Goal: Check status: Check status

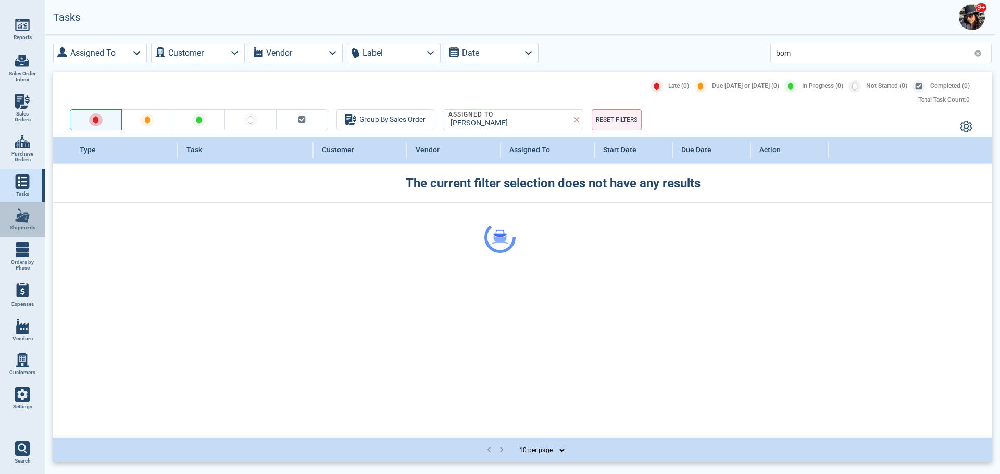
click at [16, 221] on img at bounding box center [22, 215] width 15 height 15
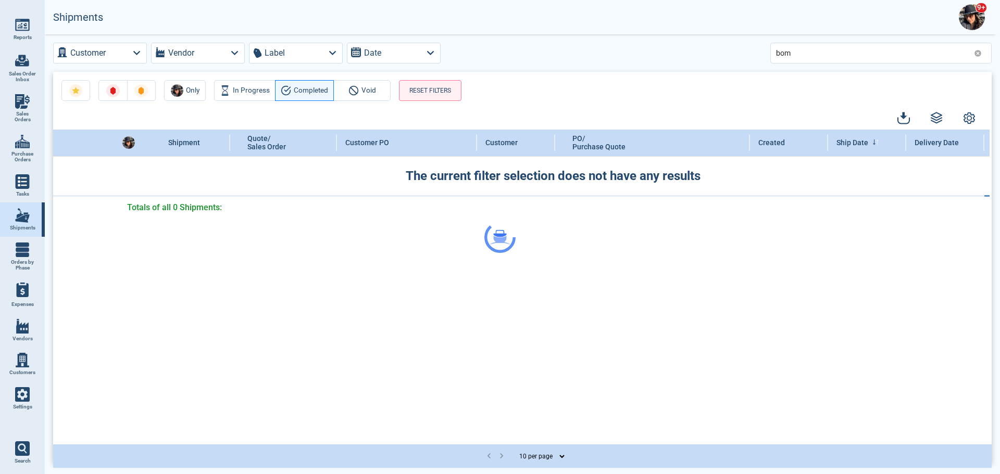
click at [971, 15] on div at bounding box center [500, 237] width 1000 height 474
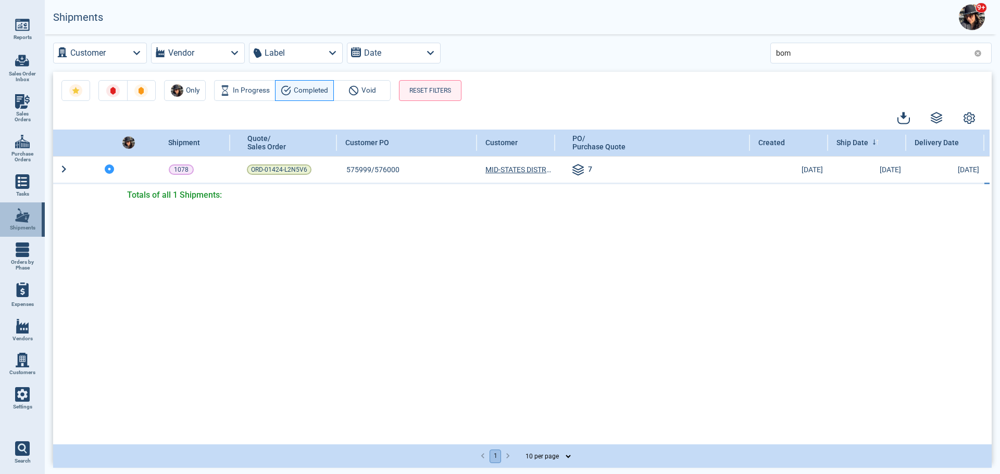
click at [13, 215] on link "Shipments" at bounding box center [22, 220] width 45 height 34
drag, startPoint x: 796, startPoint y: 53, endPoint x: 735, endPoint y: 52, distance: 61.4
click at [735, 52] on div "Customer Vendor Label Date bom" at bounding box center [522, 53] width 938 height 21
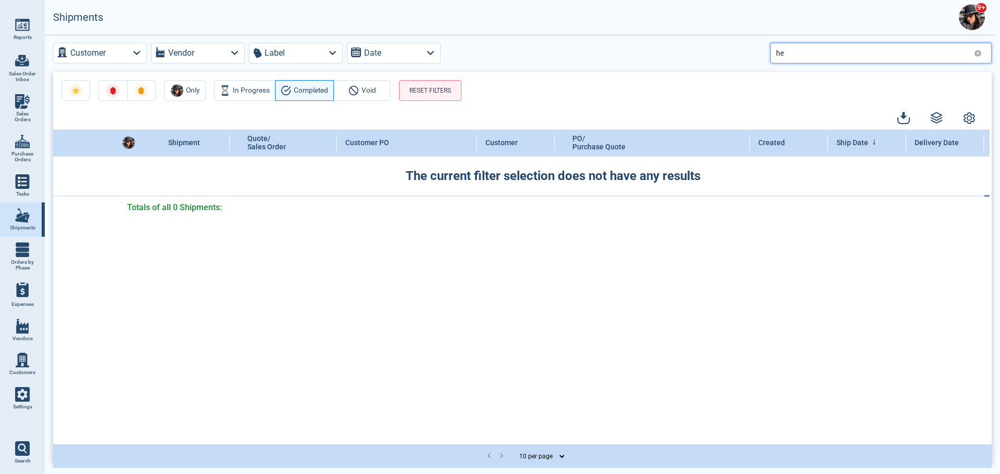
type input "h"
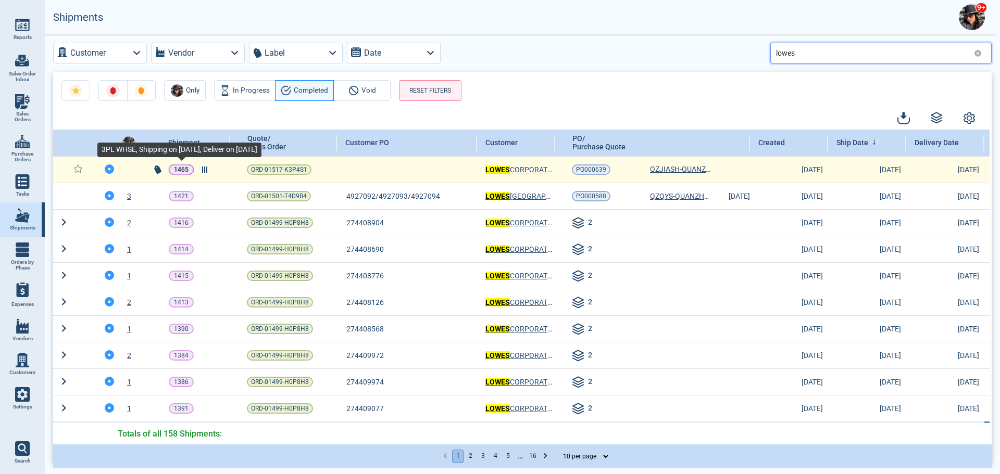
type input "lowes"
click at [185, 170] on p "1465" at bounding box center [181, 170] width 15 height 10
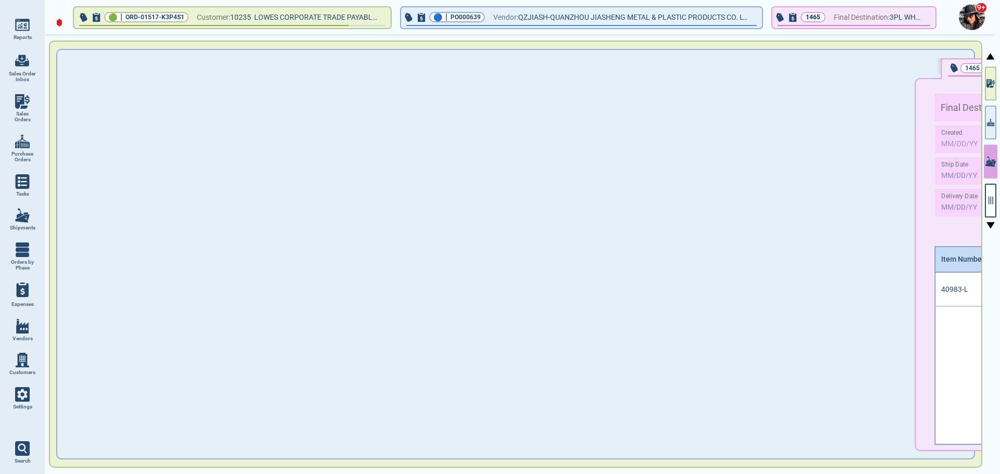
type input "12,792.78"
type input "9.23"
type input "1,929.07"
type input "1"
type input "AIR SHIPMENT"
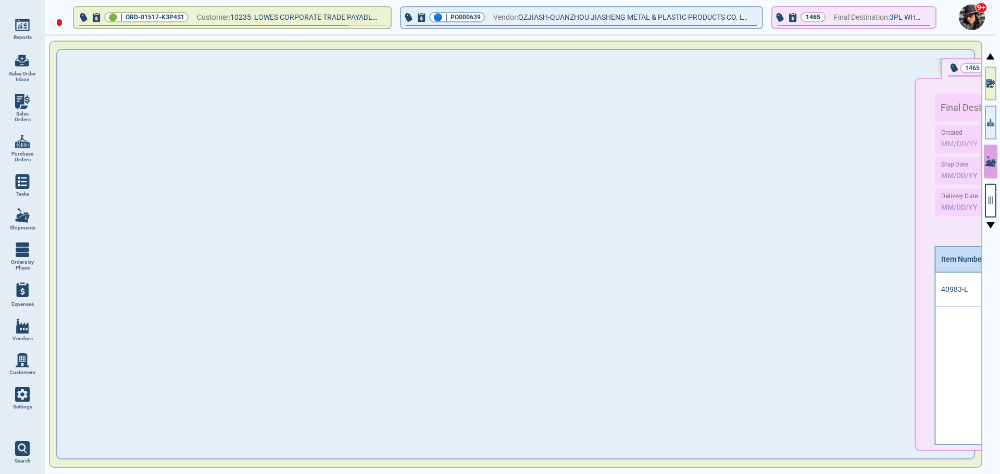
type input "UCMXM2504002"
type input "FOB"
type input "[DATE]"
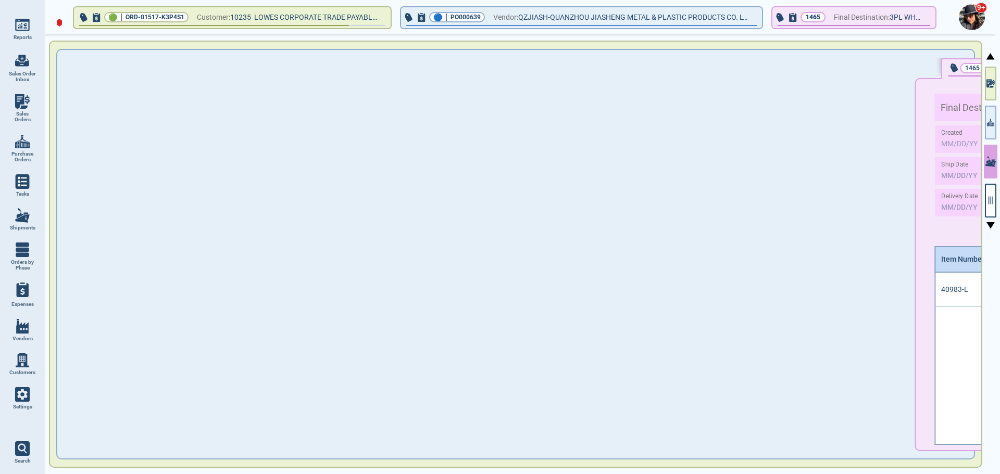
type input "3PL WHSE"
type input "XIAMEN"
type input "LAX"
type input "UCM"
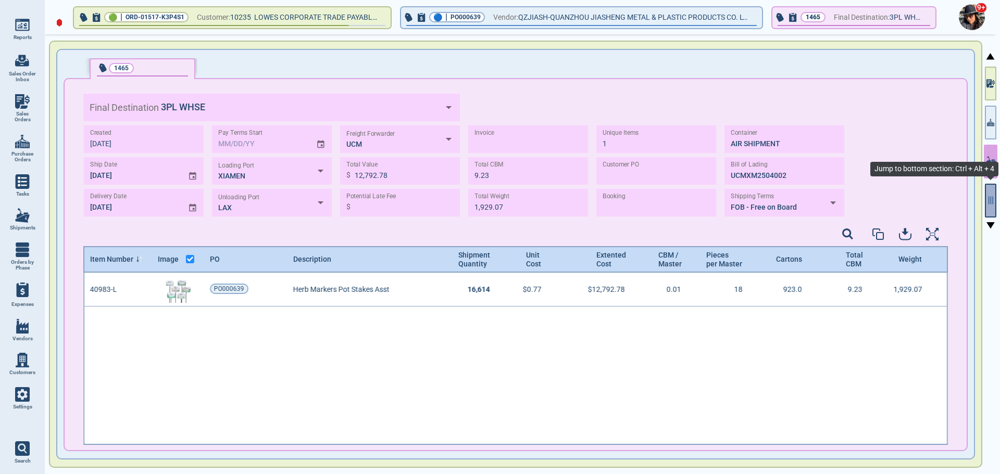
click at [992, 198] on icon "button" at bounding box center [990, 201] width 5 height 8
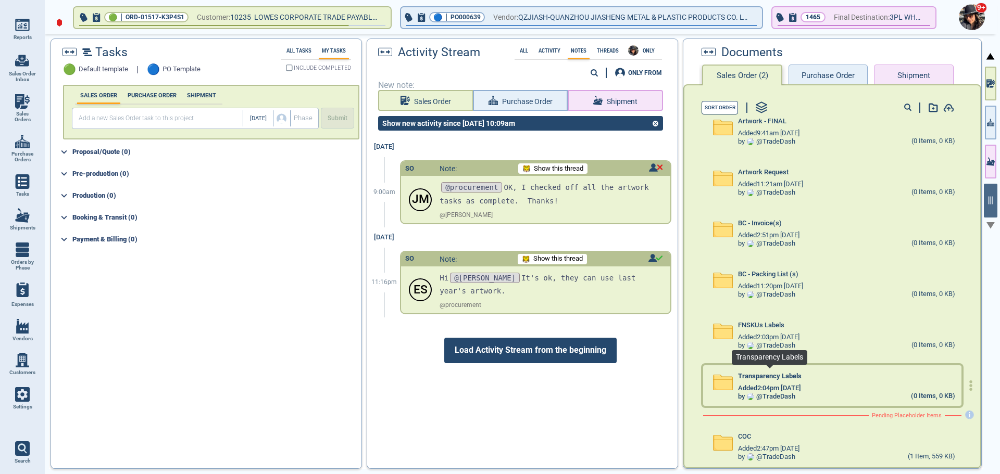
scroll to position [112, 0]
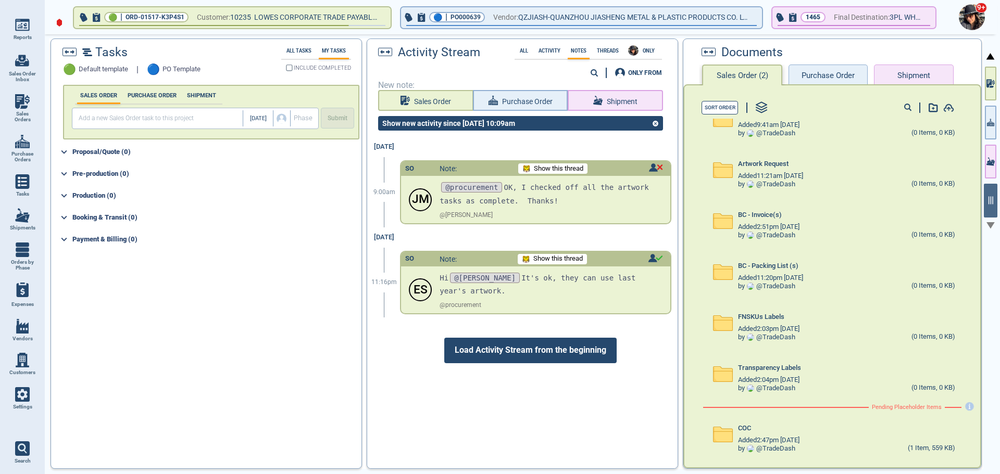
click at [831, 79] on button "Purchase Order" at bounding box center [827, 75] width 79 height 21
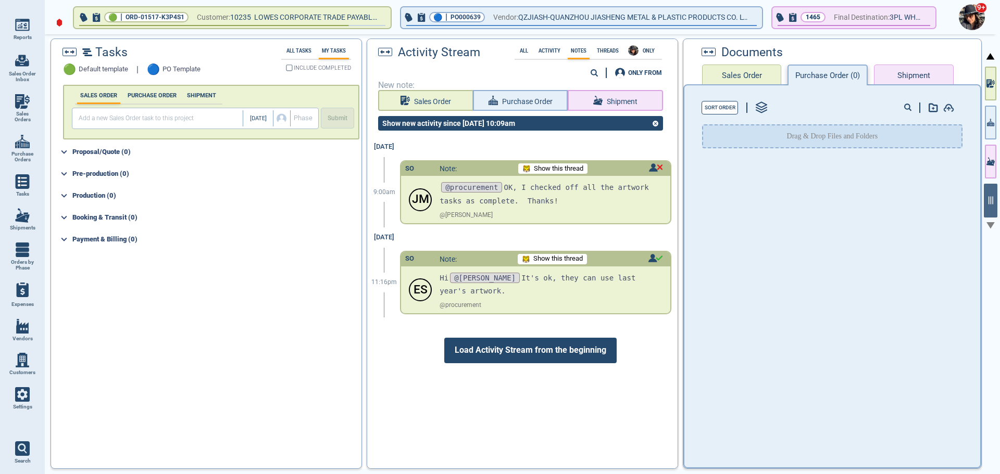
scroll to position [0, 0]
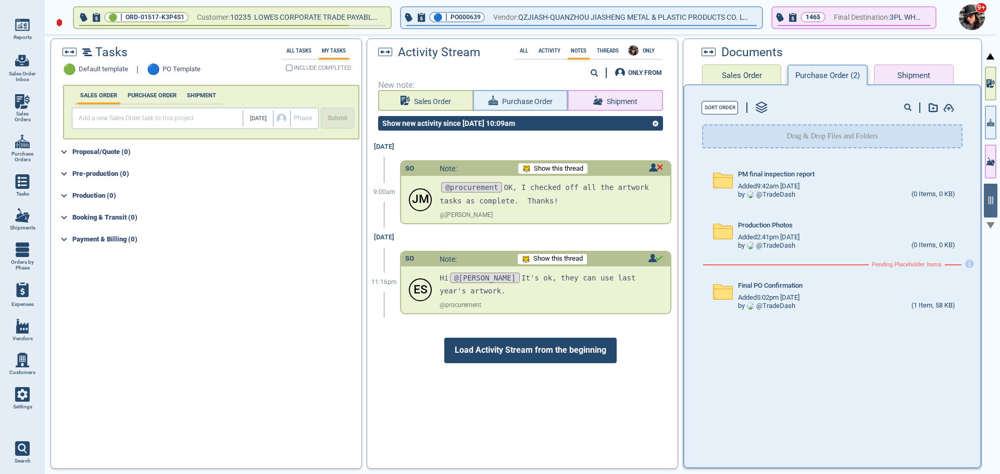
click at [918, 73] on button "Shipment" at bounding box center [913, 75] width 79 height 21
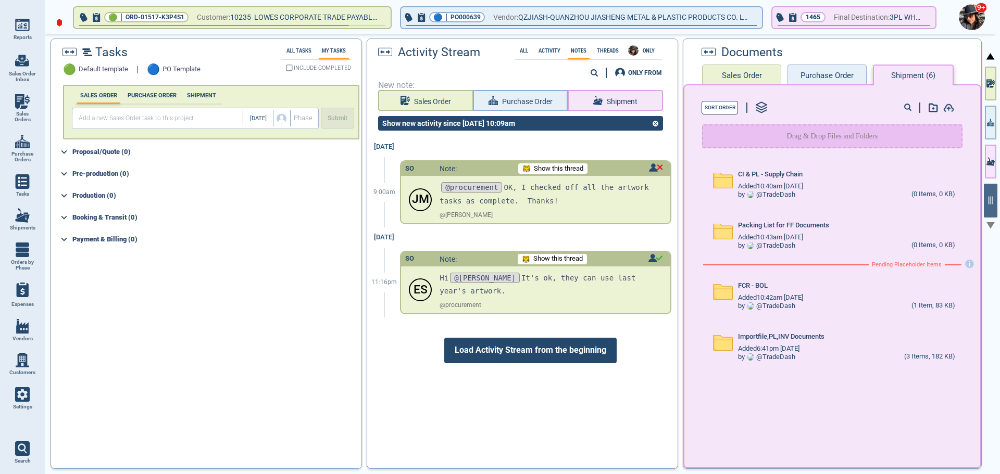
click at [745, 73] on button "Sales Order" at bounding box center [741, 75] width 79 height 21
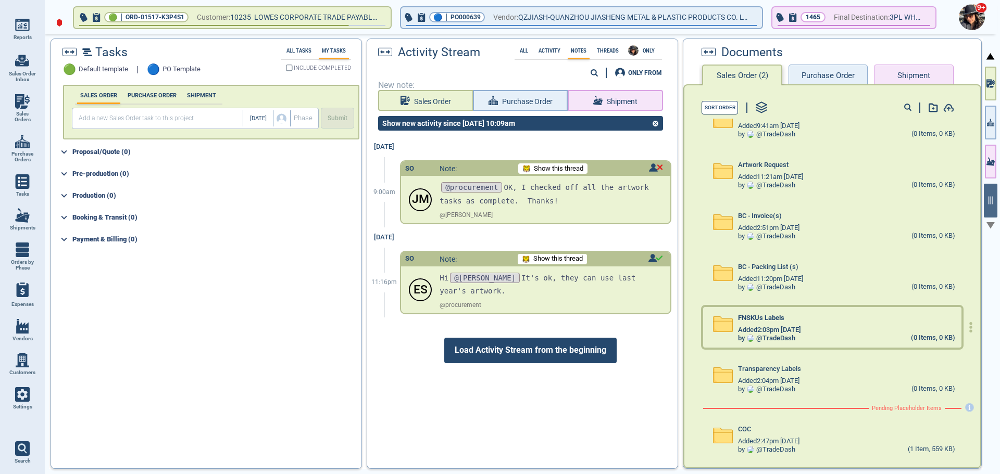
scroll to position [112, 0]
click at [61, 150] on icon at bounding box center [63, 151] width 11 height 11
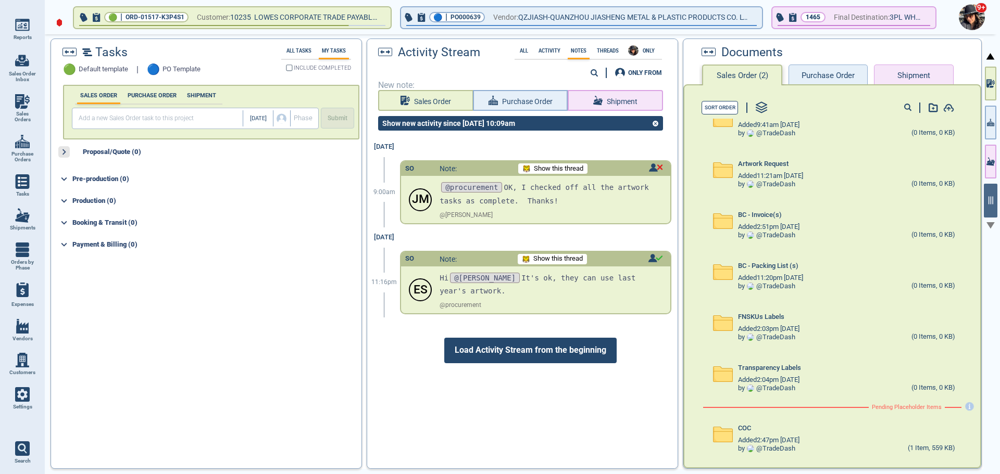
click at [61, 150] on icon at bounding box center [63, 151] width 11 height 11
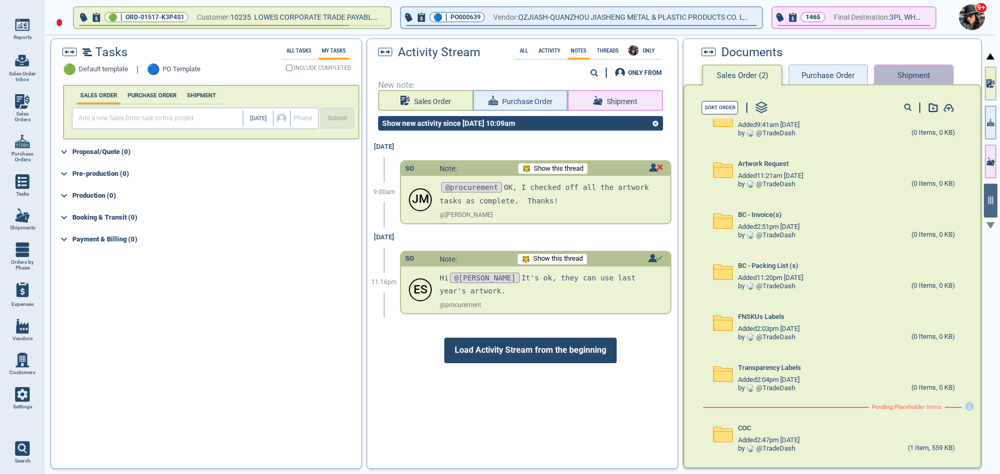
click at [905, 72] on button "Shipment" at bounding box center [913, 75] width 79 height 21
